Goal: Find specific page/section: Find specific page/section

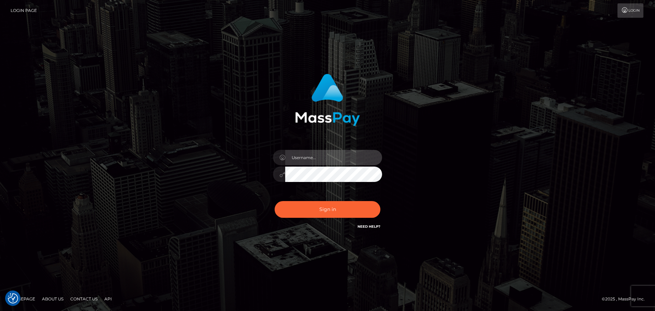
click at [329, 157] on input "text" at bounding box center [333, 157] width 97 height 15
type input "paul.billett"
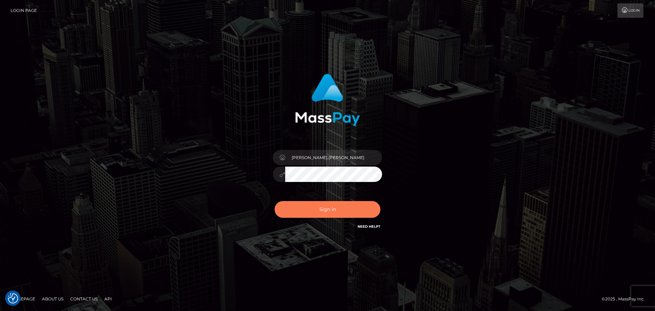
click at [332, 207] on button "Sign in" at bounding box center [328, 209] width 106 height 17
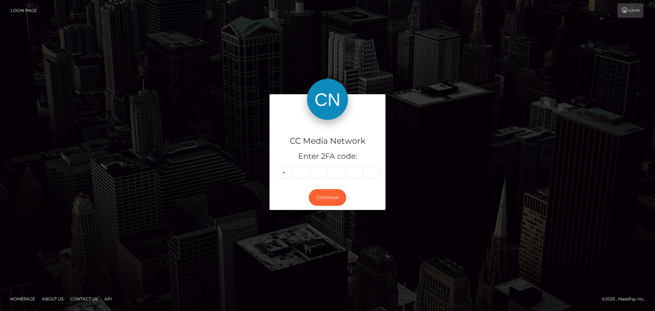
type input "1"
type input "8"
type input "1"
type input "8"
type input "9"
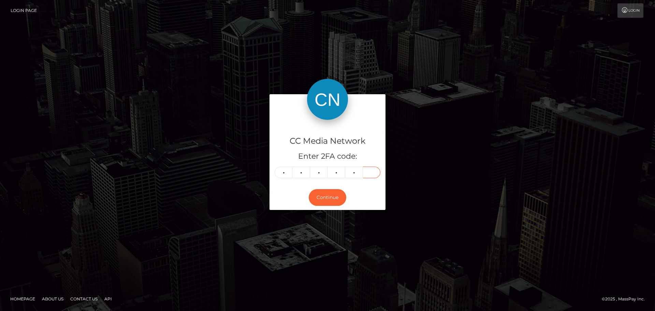
type input "3"
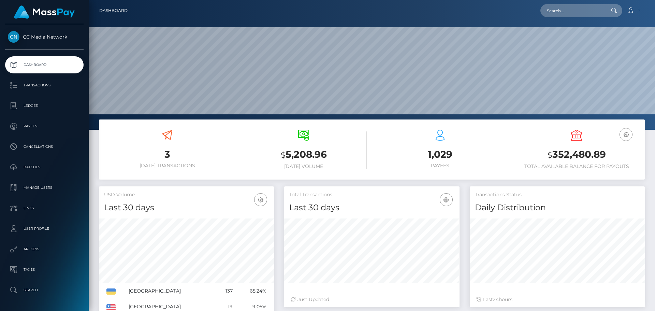
scroll to position [121, 175]
click at [570, 8] on input "text" at bounding box center [572, 10] width 64 height 13
paste input "[EMAIL_ADDRESS][PERSON_NAME][DOMAIN_NAME]"
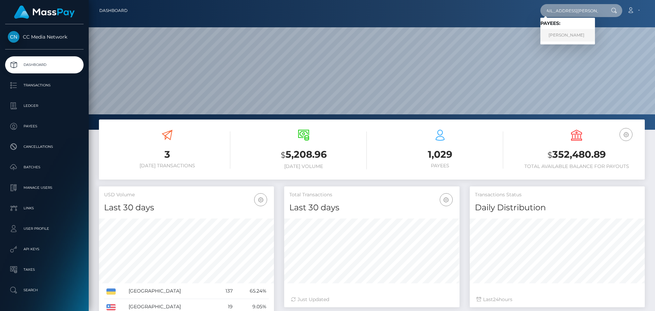
type input "[EMAIL_ADDRESS][PERSON_NAME][DOMAIN_NAME]"
click at [580, 33] on link "[PERSON_NAME]" at bounding box center [567, 35] width 55 height 13
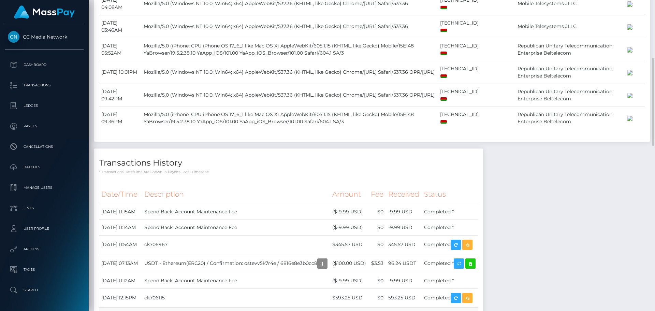
scroll to position [239, 0]
